Goal: Check status: Check status

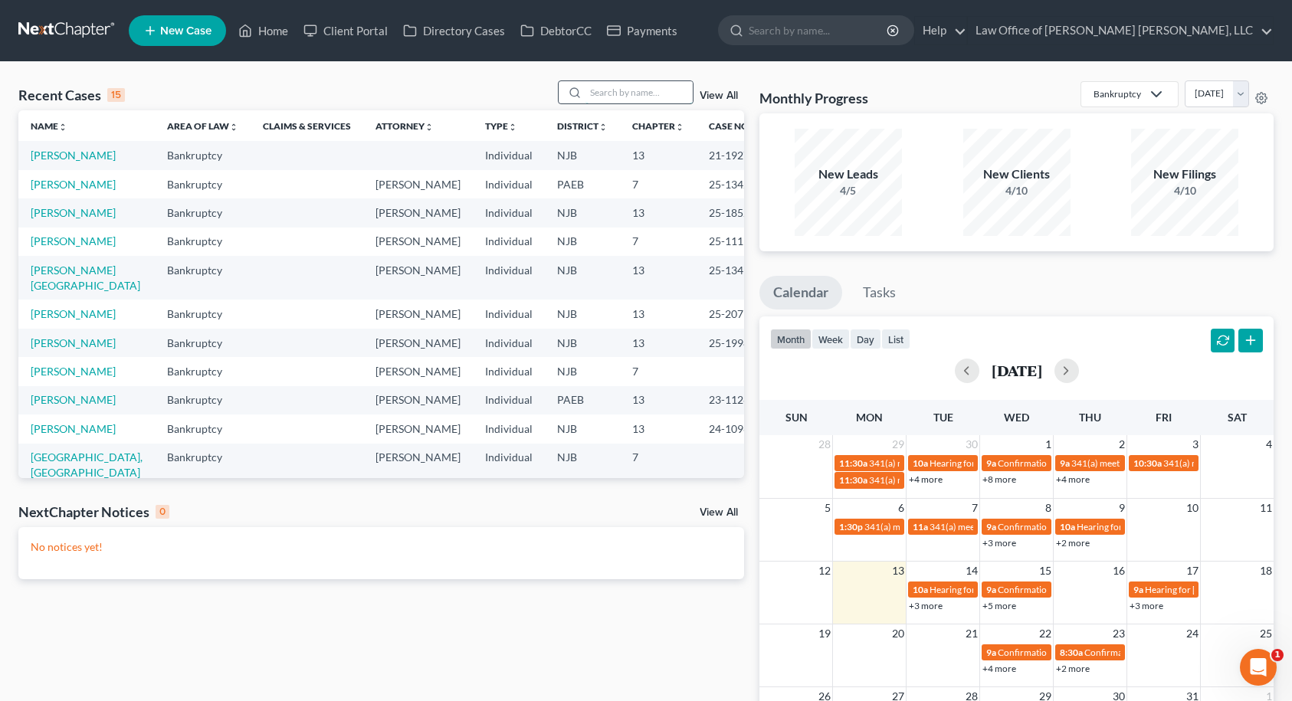
click at [614, 88] on input "search" at bounding box center [639, 92] width 107 height 22
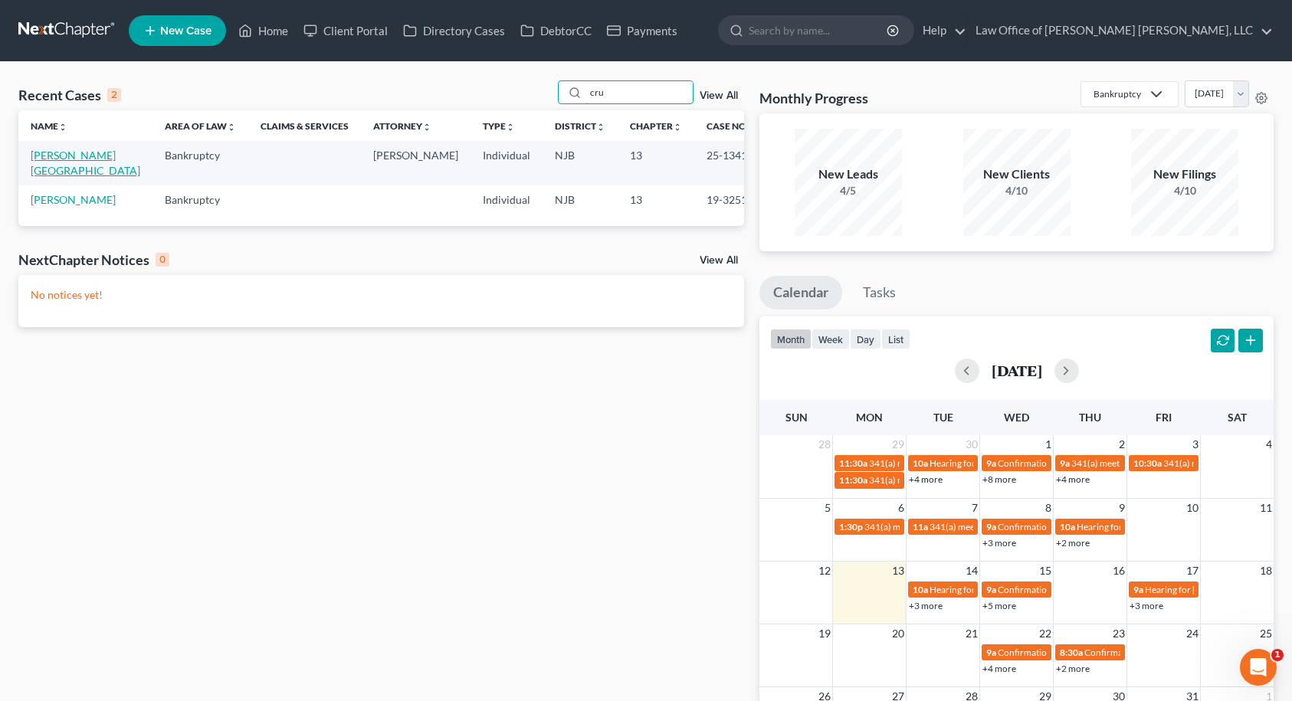
type input "cru"
click at [54, 150] on link "[PERSON_NAME][GEOGRAPHIC_DATA]" at bounding box center [86, 163] width 110 height 28
select select "10"
select select "6"
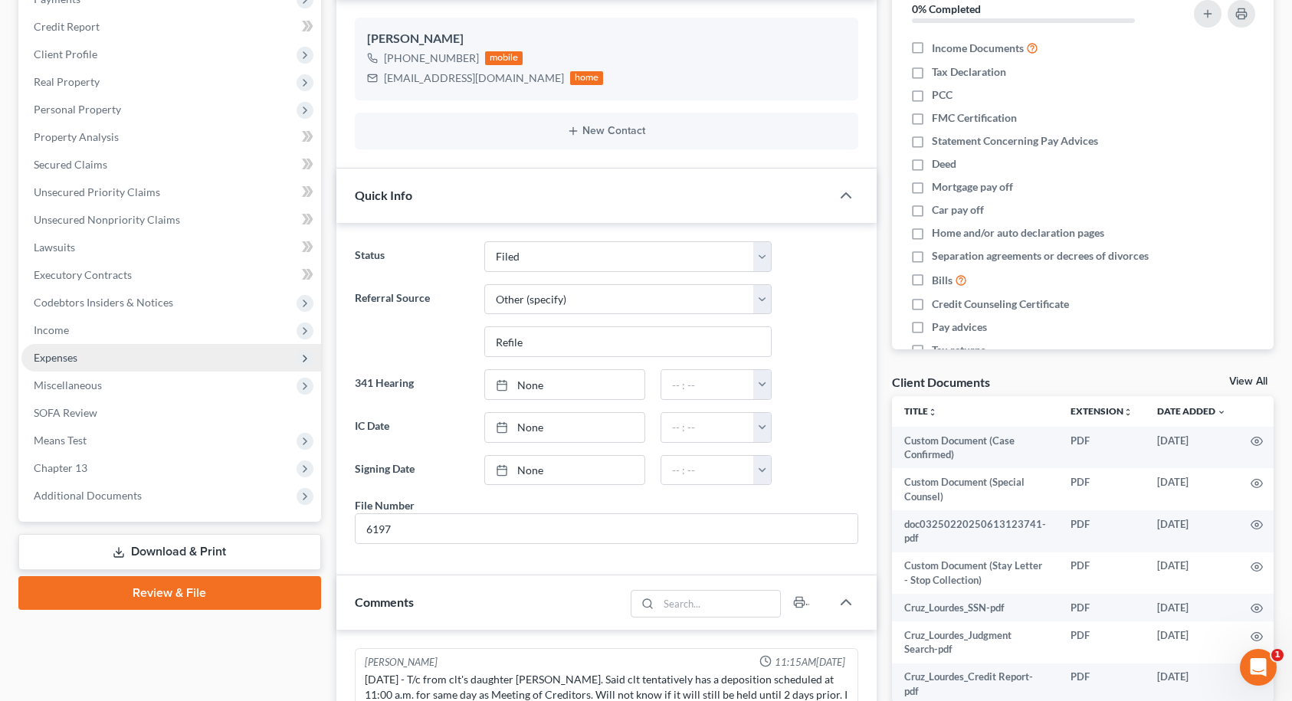
scroll to position [186, 0]
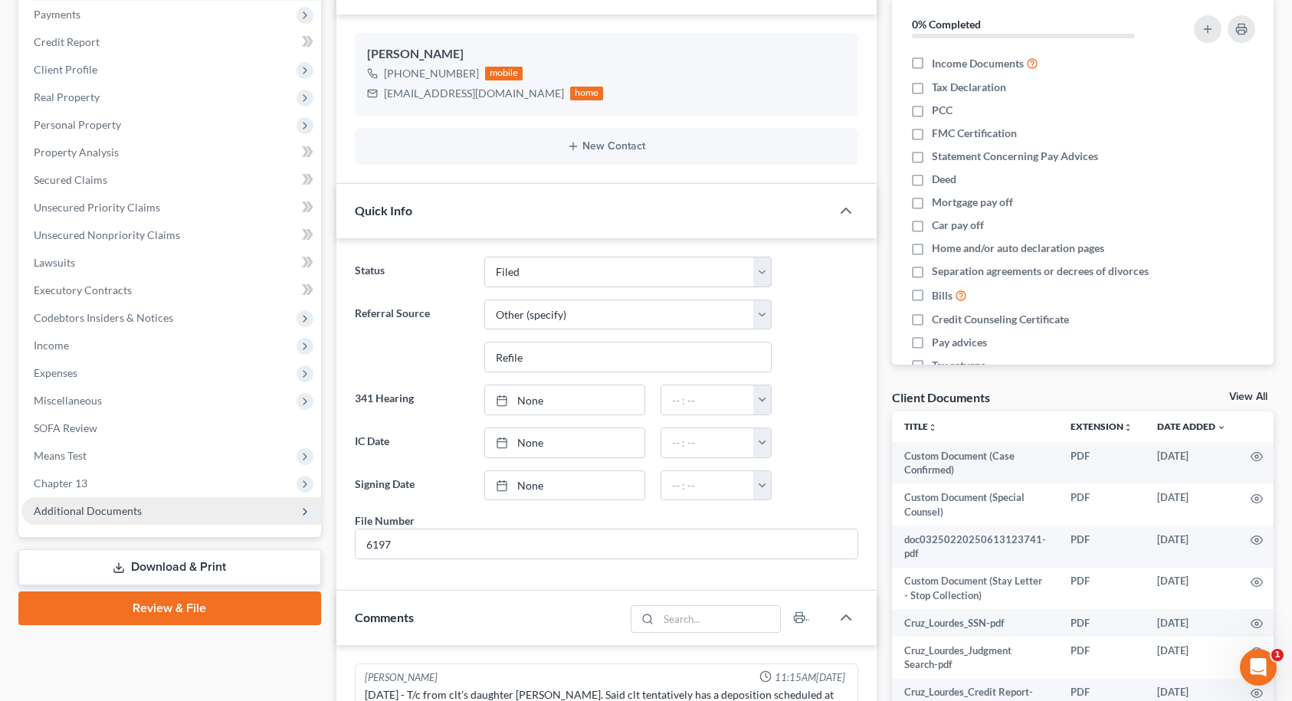
click at [87, 505] on span "Additional Documents" at bounding box center [88, 510] width 108 height 13
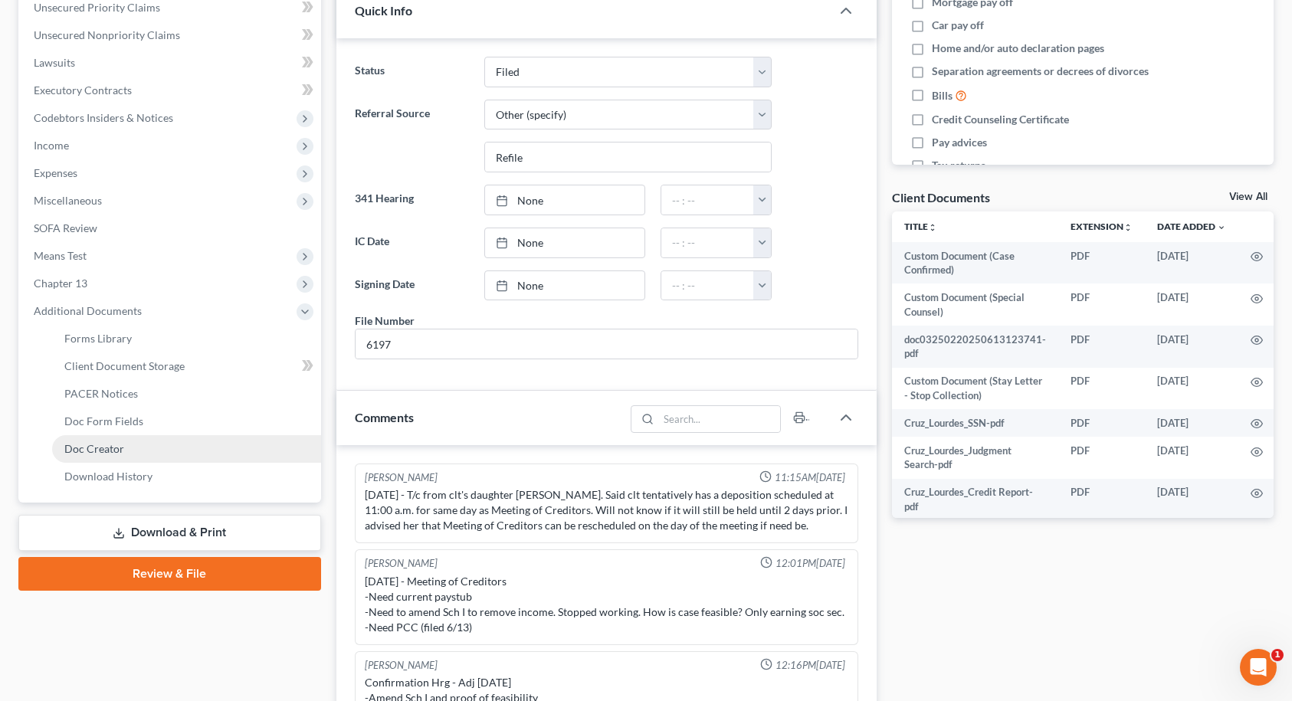
scroll to position [416, 0]
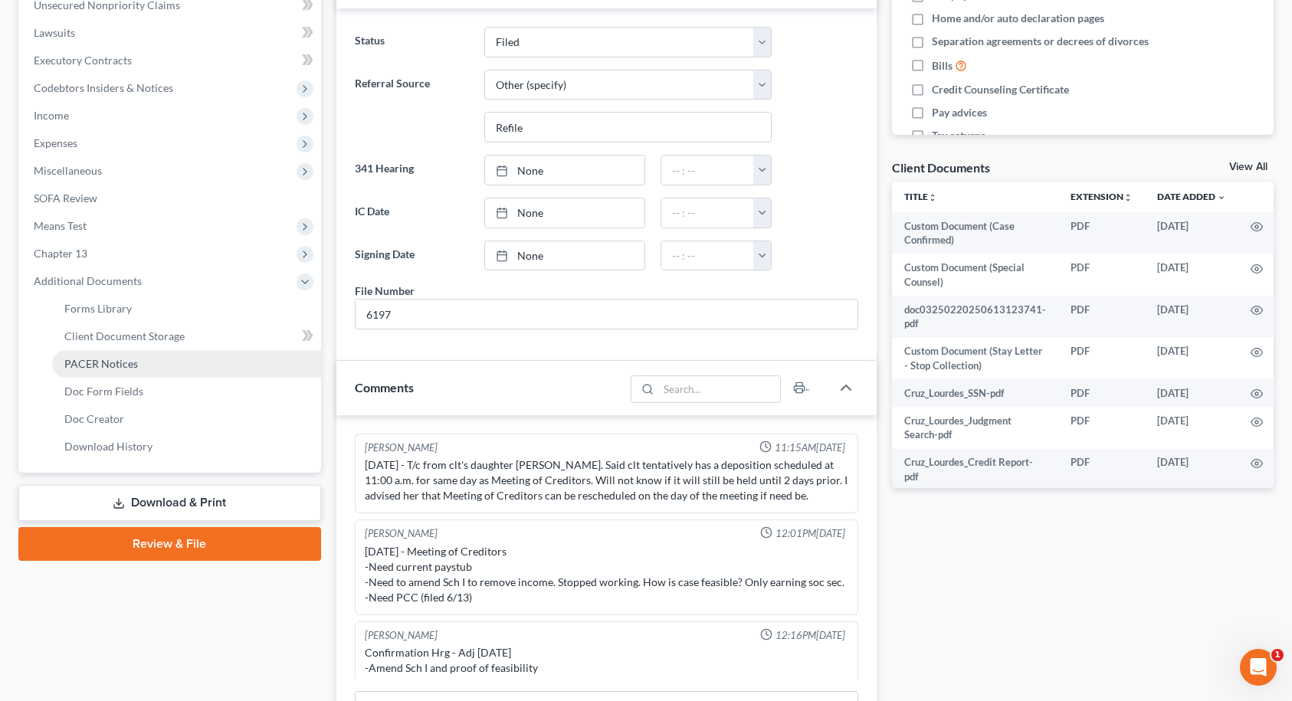
click at [126, 370] on link "PACER Notices" at bounding box center [186, 364] width 269 height 28
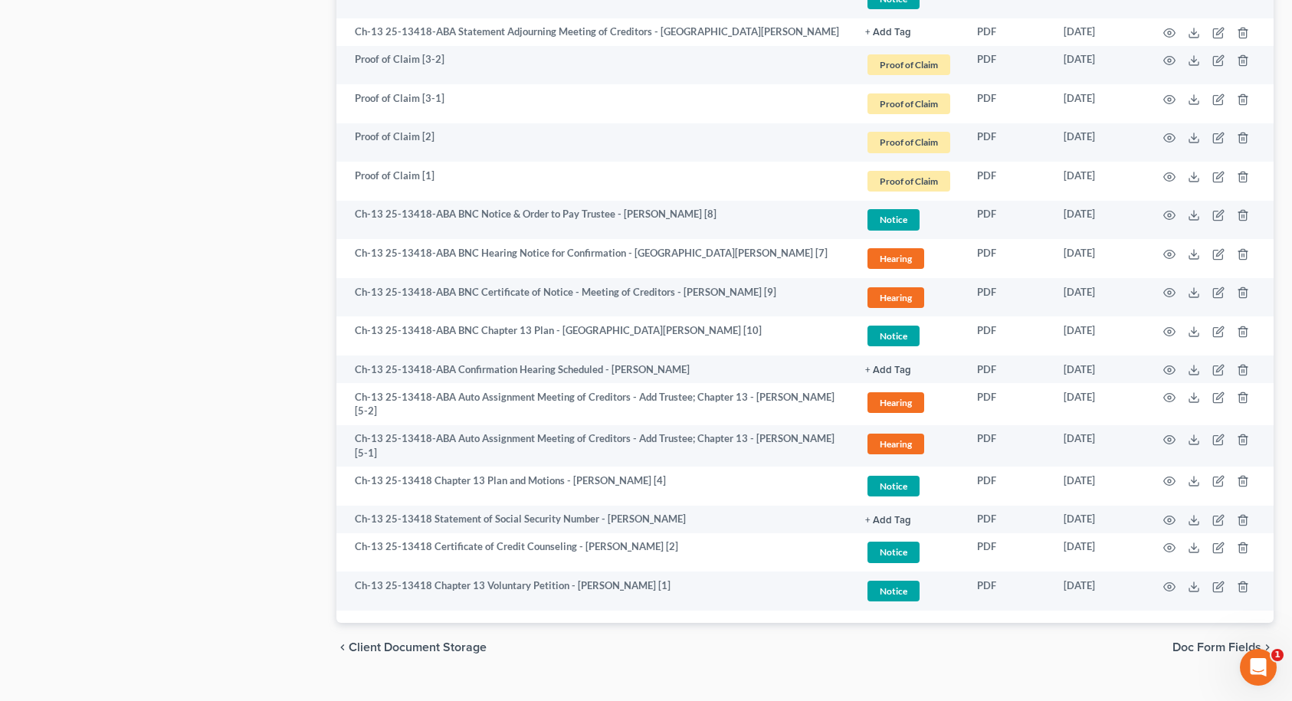
scroll to position [1523, 0]
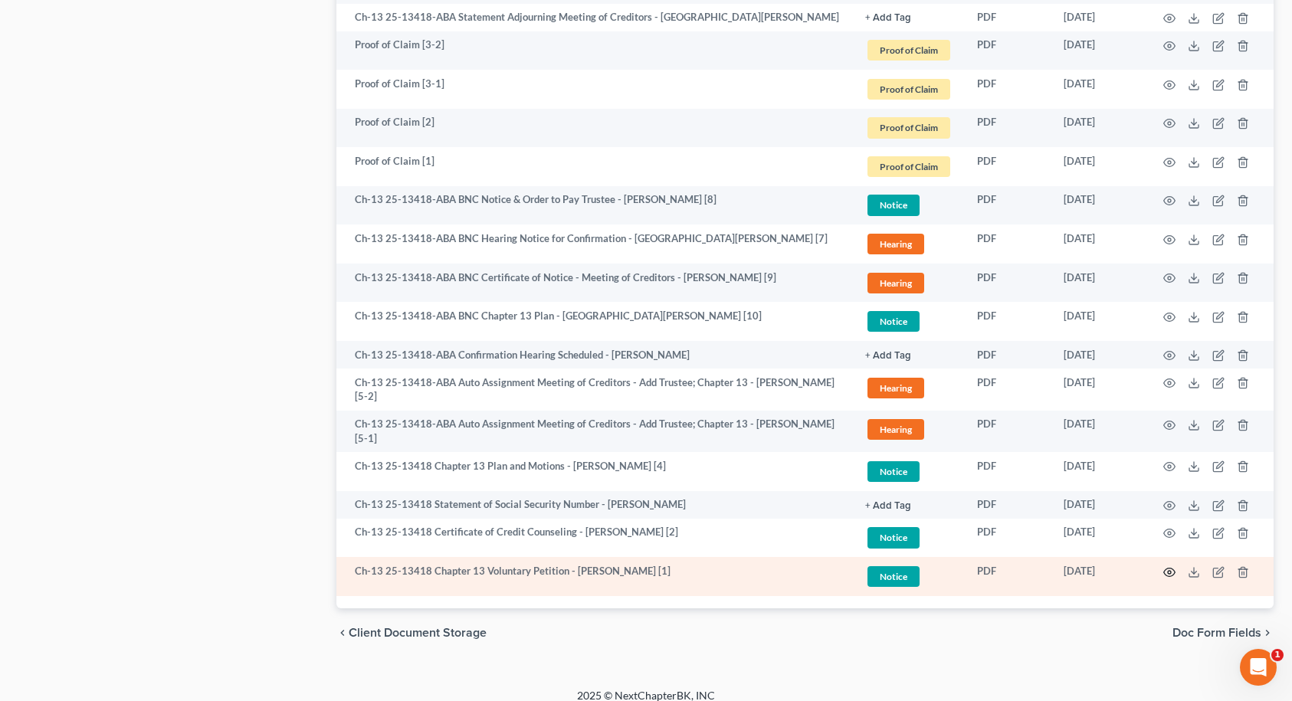
click at [1167, 566] on icon "button" at bounding box center [1169, 572] width 12 height 12
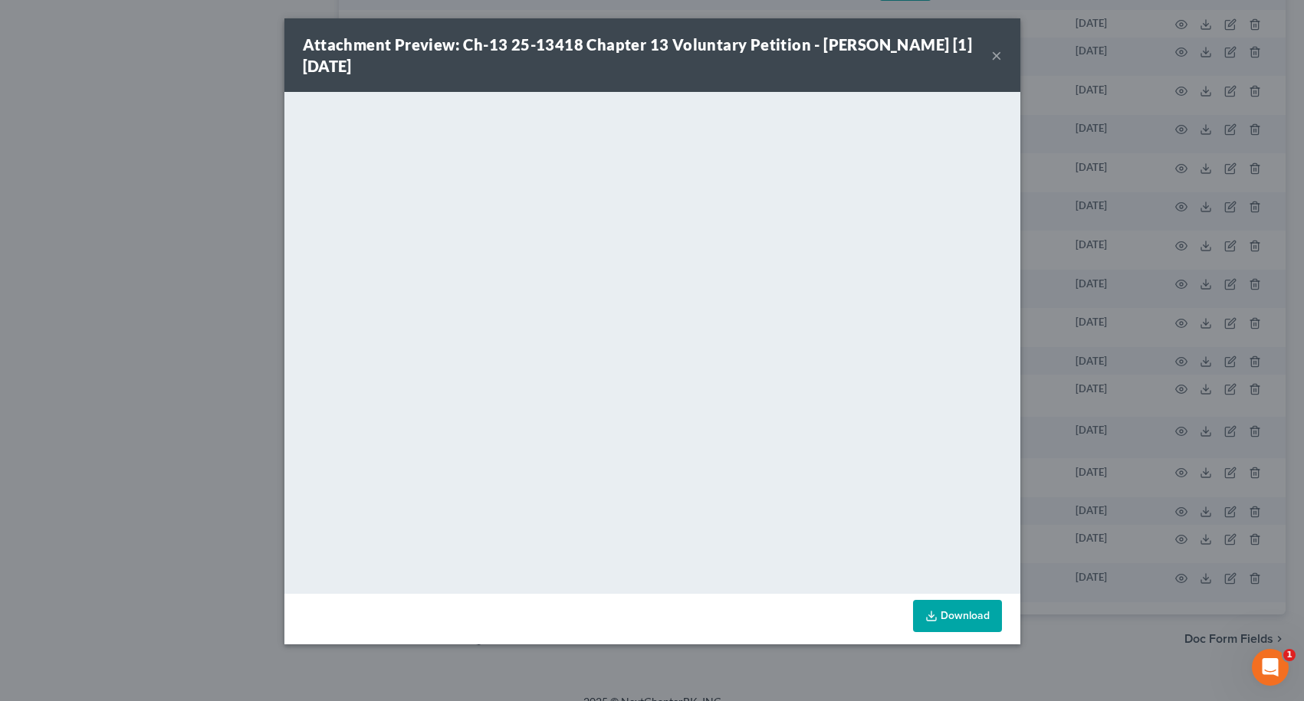
click at [996, 57] on button "×" at bounding box center [996, 55] width 11 height 18
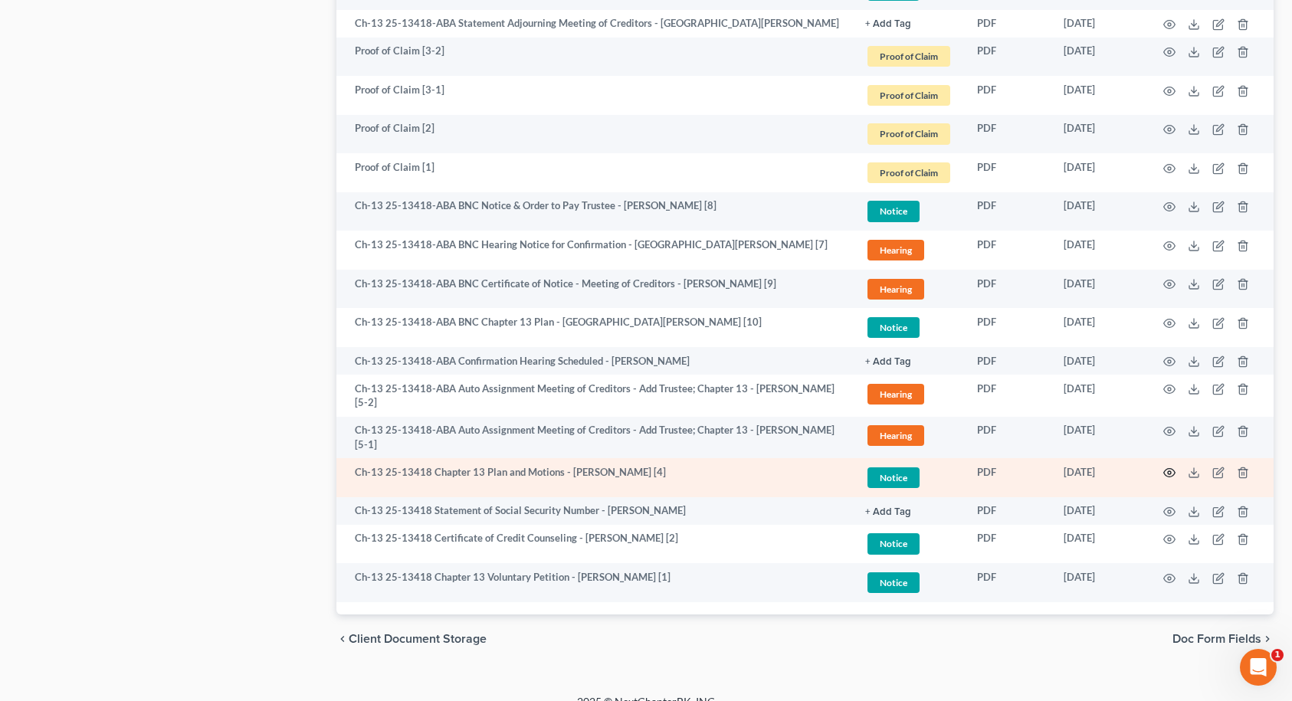
click at [1169, 467] on icon "button" at bounding box center [1169, 473] width 12 height 12
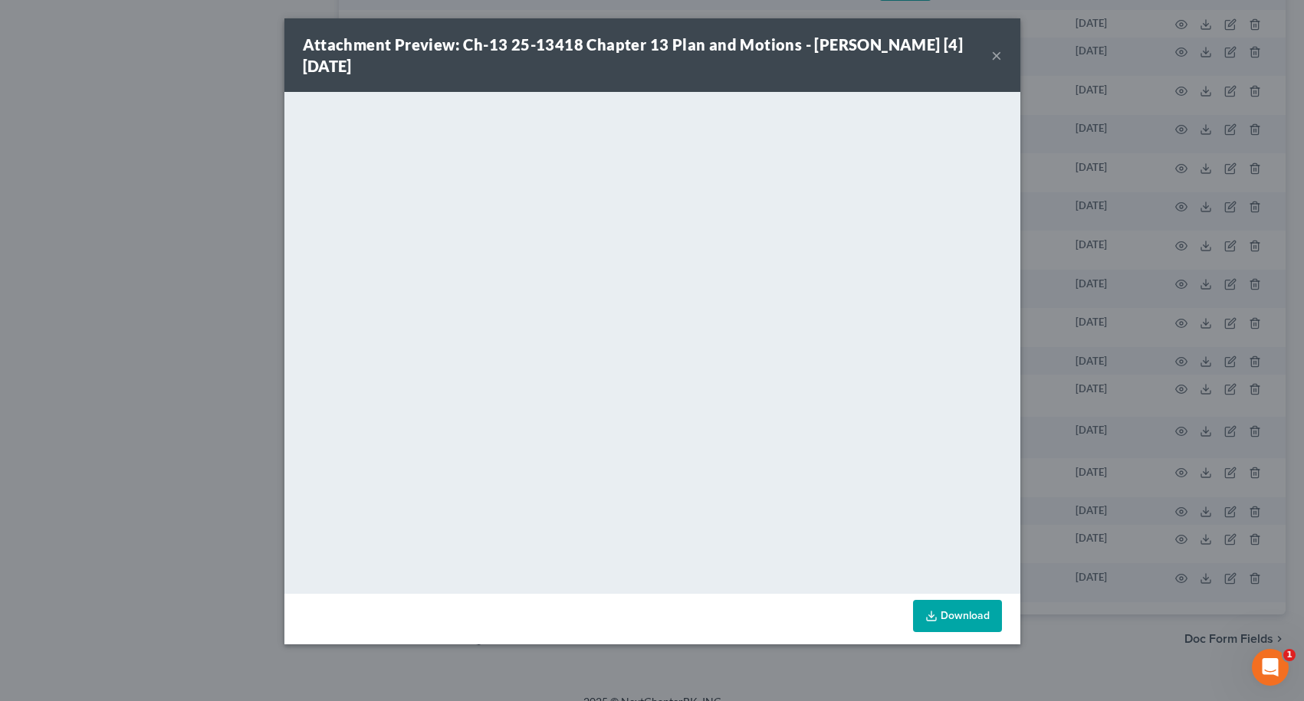
click at [997, 57] on button "×" at bounding box center [996, 55] width 11 height 18
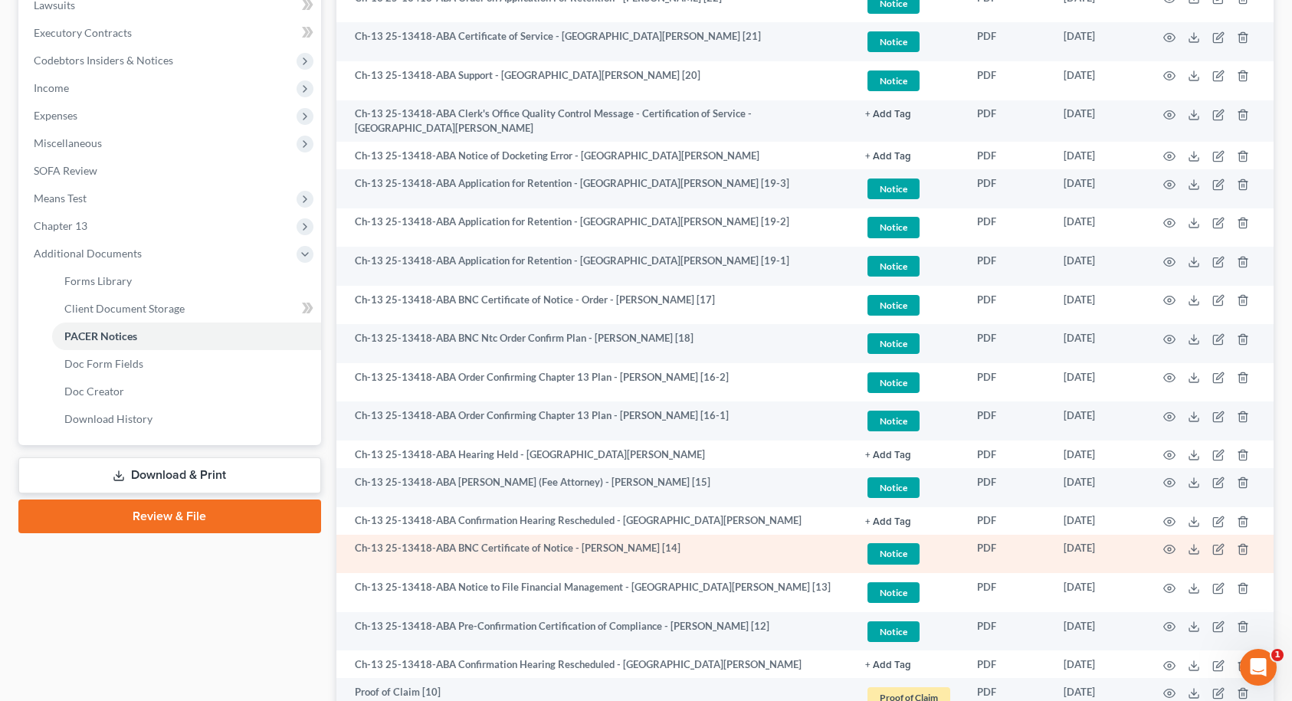
scroll to position [520, 0]
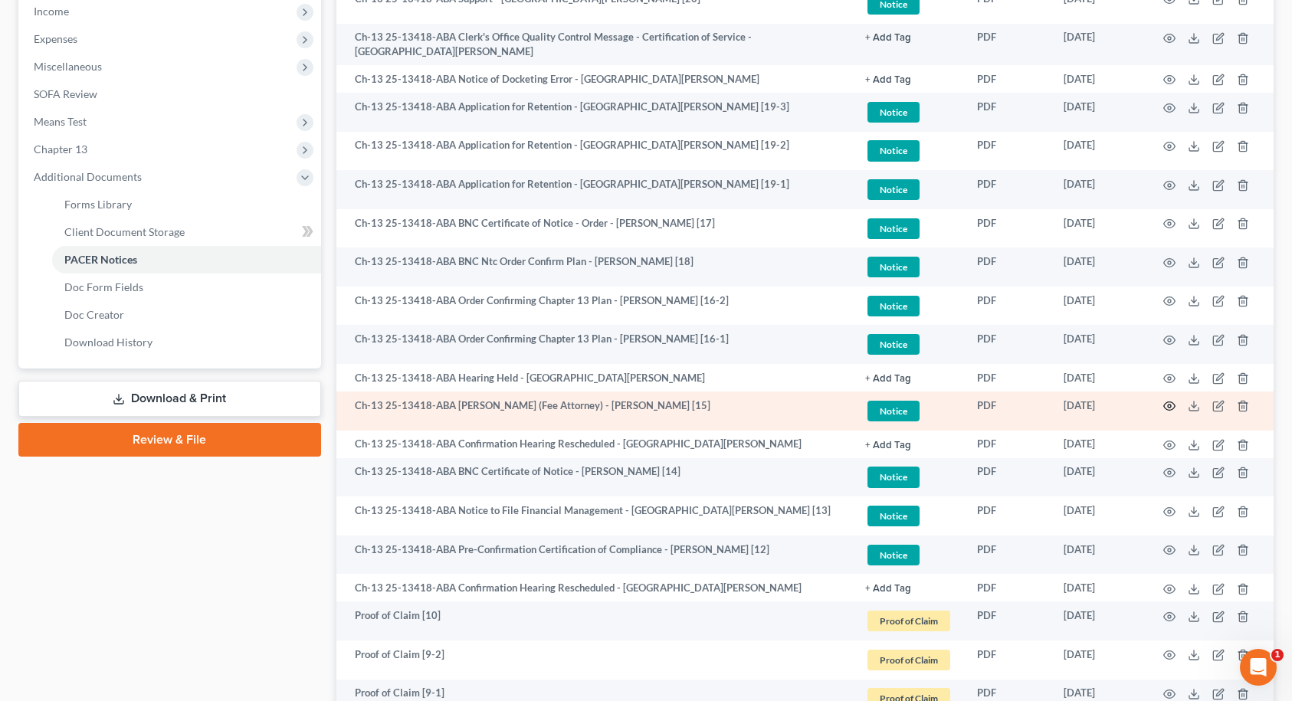
click at [1169, 400] on icon "button" at bounding box center [1169, 406] width 12 height 12
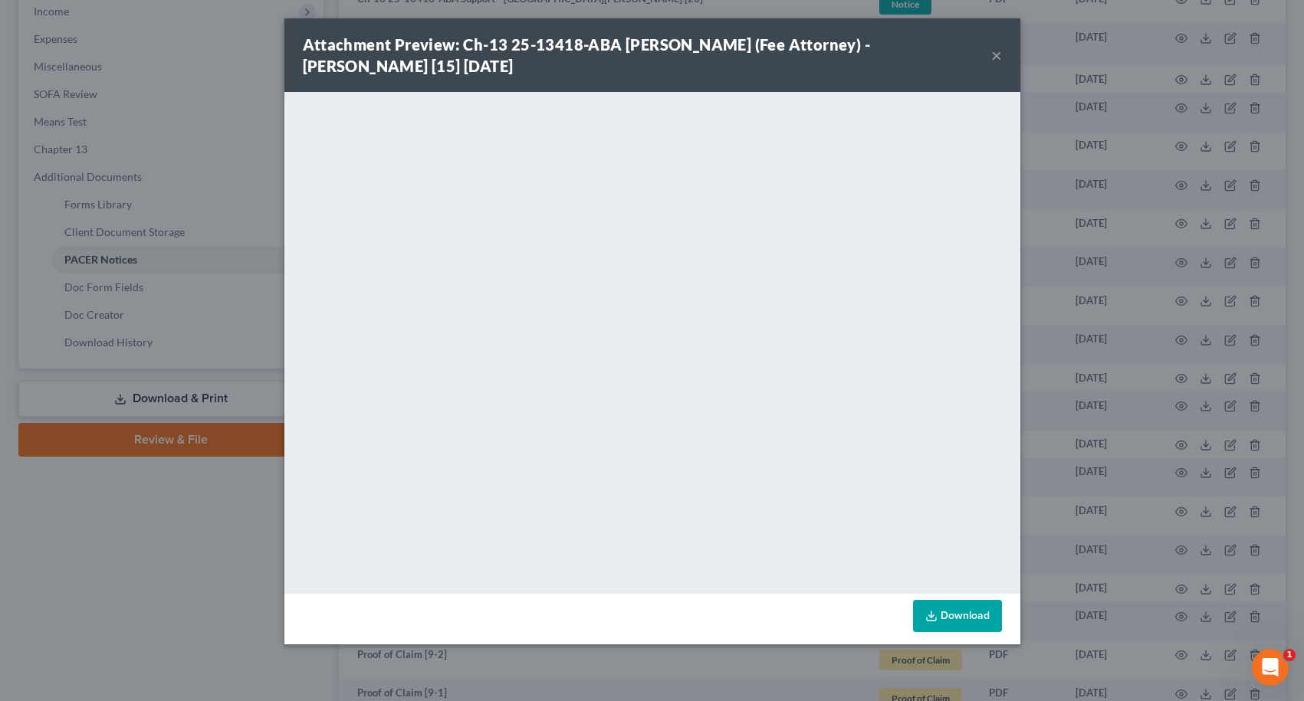
click at [993, 57] on button "×" at bounding box center [996, 55] width 11 height 18
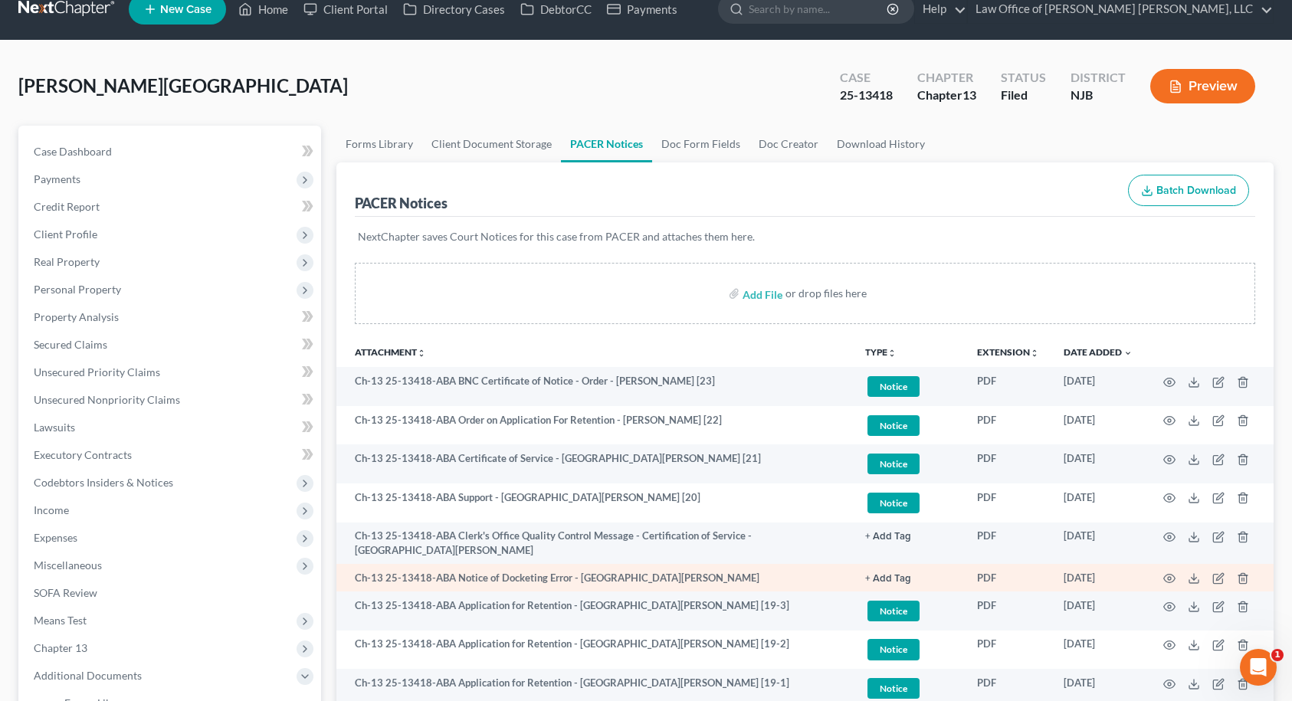
scroll to position [0, 0]
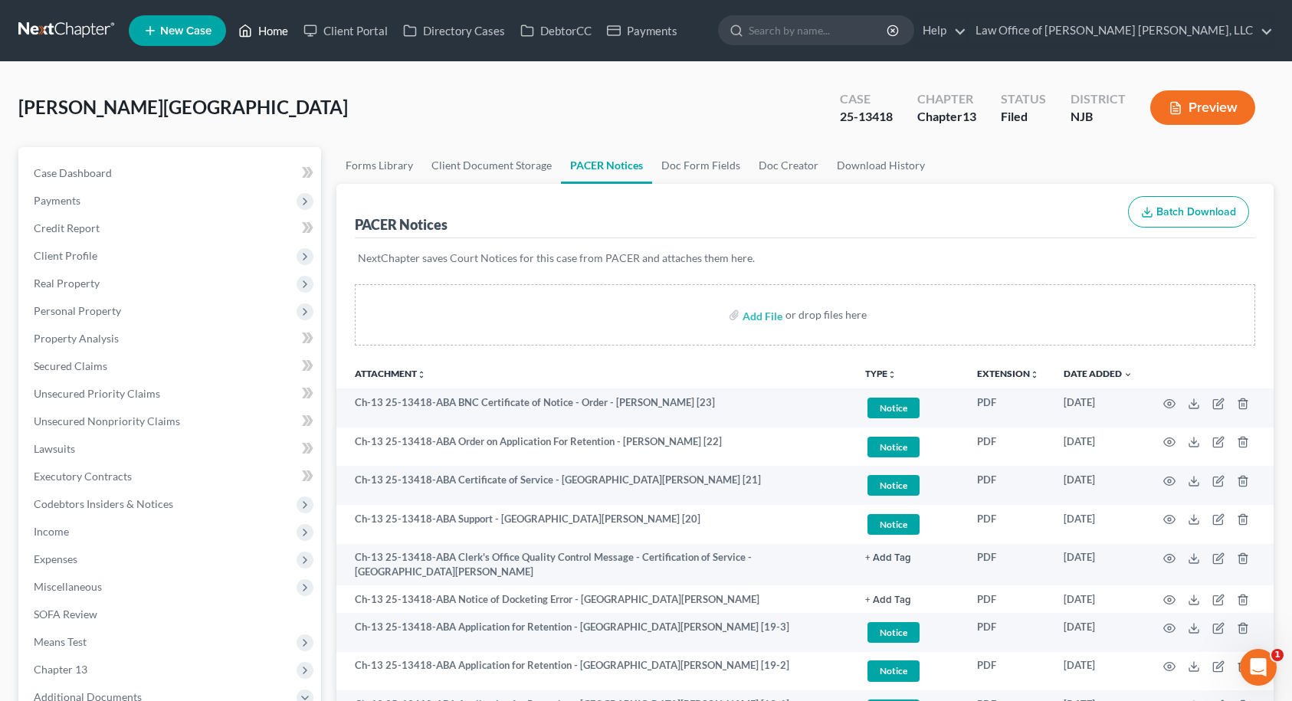
click at [267, 35] on link "Home" at bounding box center [263, 31] width 65 height 28
